Goal: Navigation & Orientation: Find specific page/section

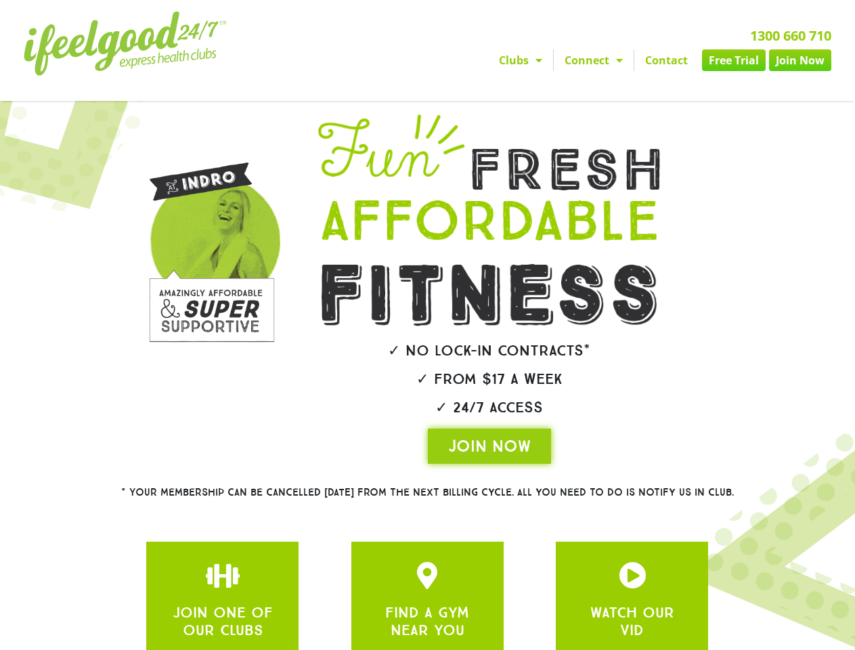
click at [427, 325] on img at bounding box center [488, 295] width 334 height 62
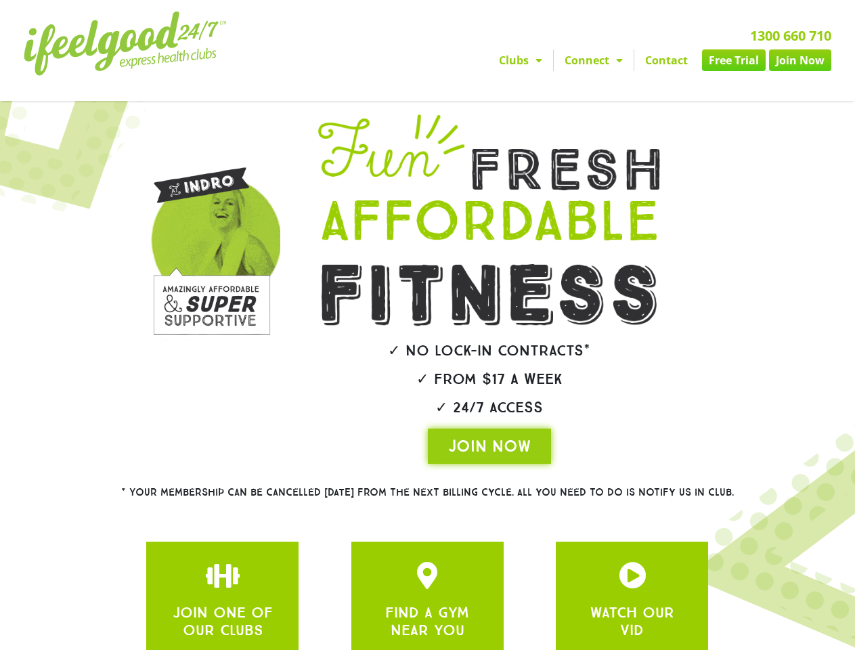
click at [520, 60] on link "Clubs" at bounding box center [520, 60] width 65 height 22
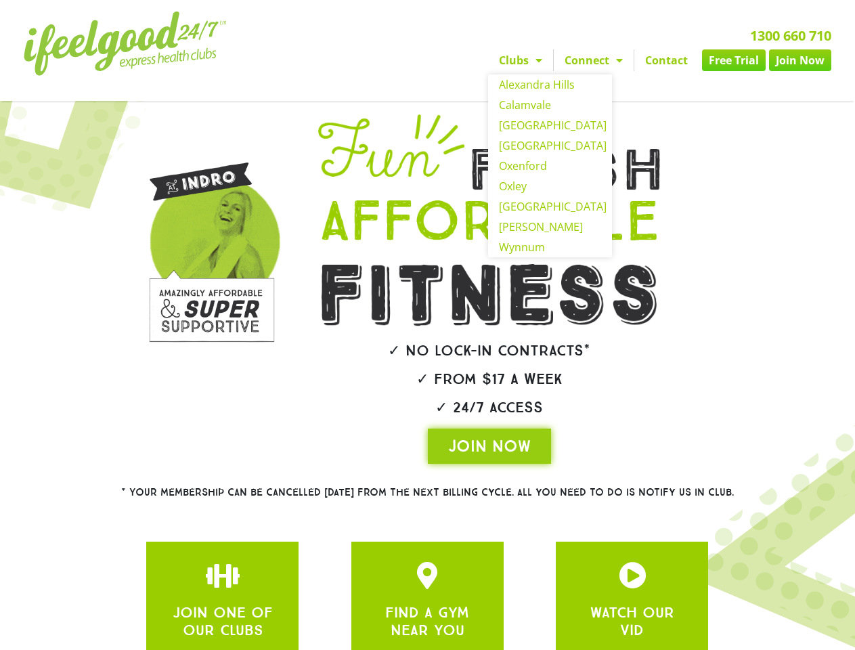
click at [594, 60] on link "Connect" at bounding box center [594, 60] width 80 height 22
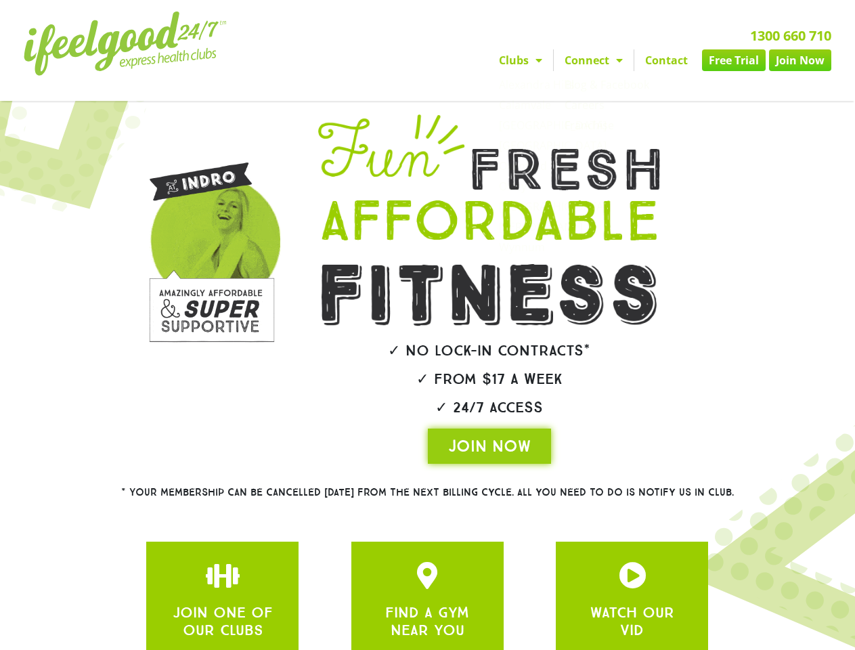
click at [212, 270] on img at bounding box center [211, 235] width 137 height 228
